Goal: Task Accomplishment & Management: Manage account settings

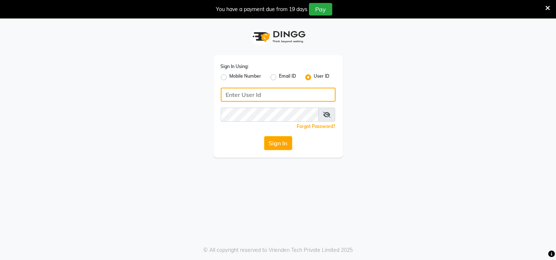
click at [234, 94] on input "Username" at bounding box center [278, 95] width 115 height 14
type input "hymladies"
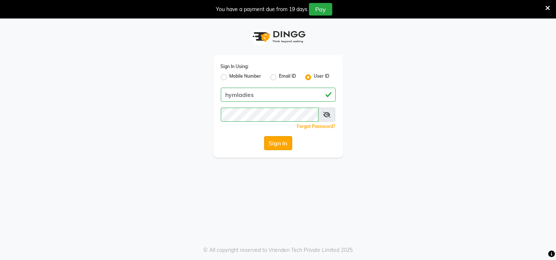
click at [273, 147] on button "Sign In" at bounding box center [278, 143] width 28 height 14
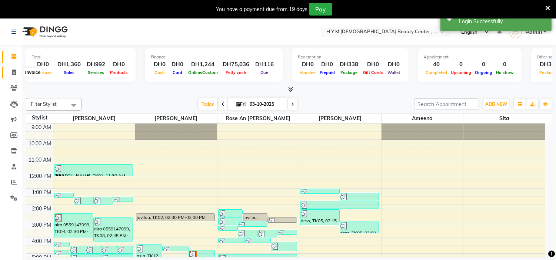
click at [16, 71] on icon at bounding box center [14, 73] width 4 height 6
select select "7248"
select select "service"
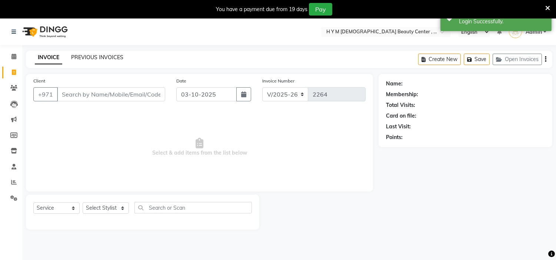
click at [100, 56] on link "PREVIOUS INVOICES" at bounding box center [97, 57] width 52 height 7
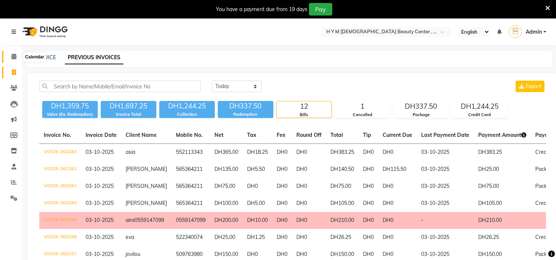
click at [13, 57] on icon at bounding box center [13, 57] width 5 height 6
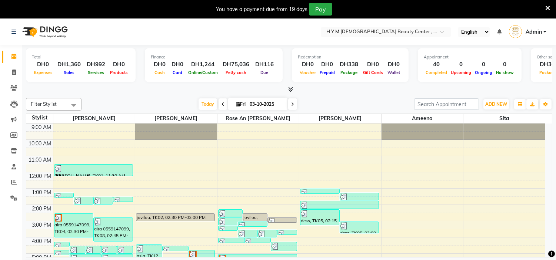
click at [249, 105] on input "03-10-2025" at bounding box center [265, 104] width 37 height 11
select select "10"
select select "2025"
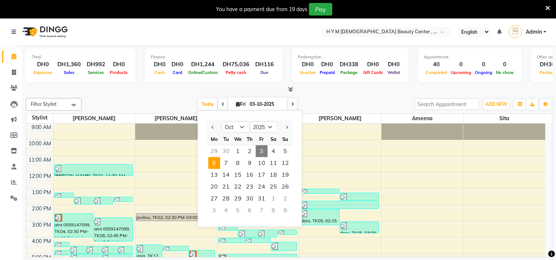
click at [215, 164] on span "6" at bounding box center [214, 163] width 12 height 12
type input "[DATE]"
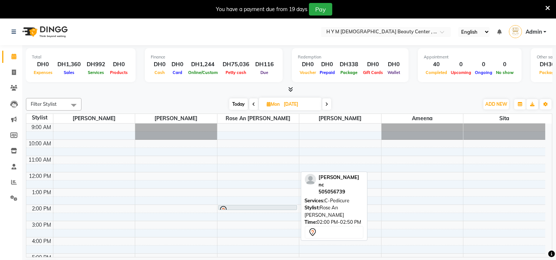
drag, startPoint x: 254, startPoint y: 219, endPoint x: 256, endPoint y: 210, distance: 8.3
click at [256, 210] on div "9:00 AM 10:00 AM 11:00 AM 12:00 PM 1:00 PM 2:00 PM 3:00 PM 4:00 PM 5:00 PM 6:00…" at bounding box center [285, 238] width 519 height 228
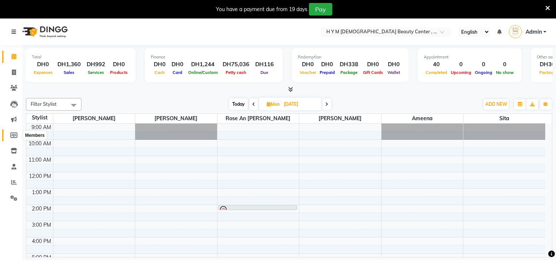
click at [12, 134] on icon at bounding box center [13, 136] width 7 height 6
select select
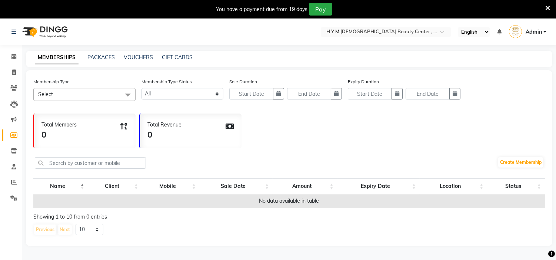
scroll to position [19, 0]
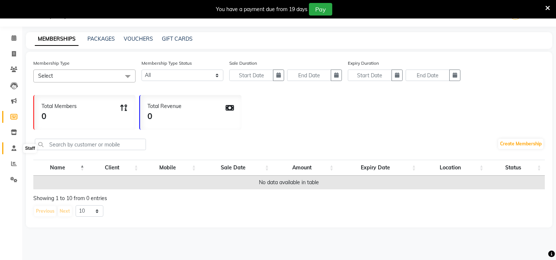
click at [14, 146] on icon at bounding box center [13, 149] width 5 height 6
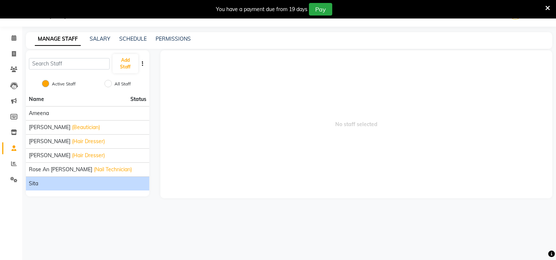
click at [66, 182] on div "sita" at bounding box center [87, 184] width 117 height 8
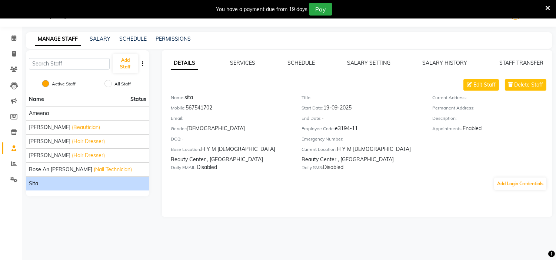
select select
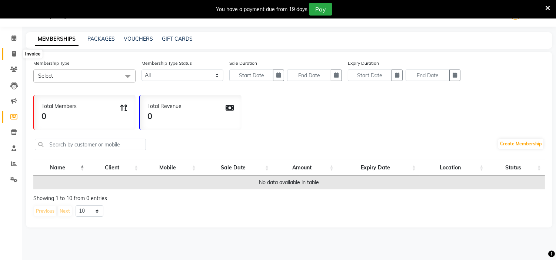
click at [16, 54] on span at bounding box center [13, 54] width 13 height 9
select select "service"
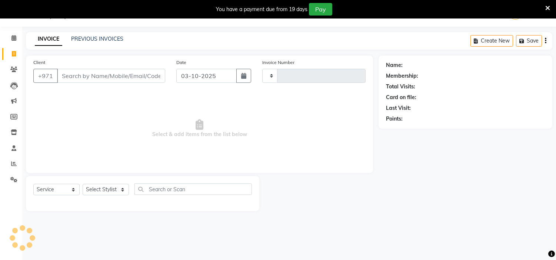
type input "2264"
select select "7248"
